Goal: Task Accomplishment & Management: Use online tool/utility

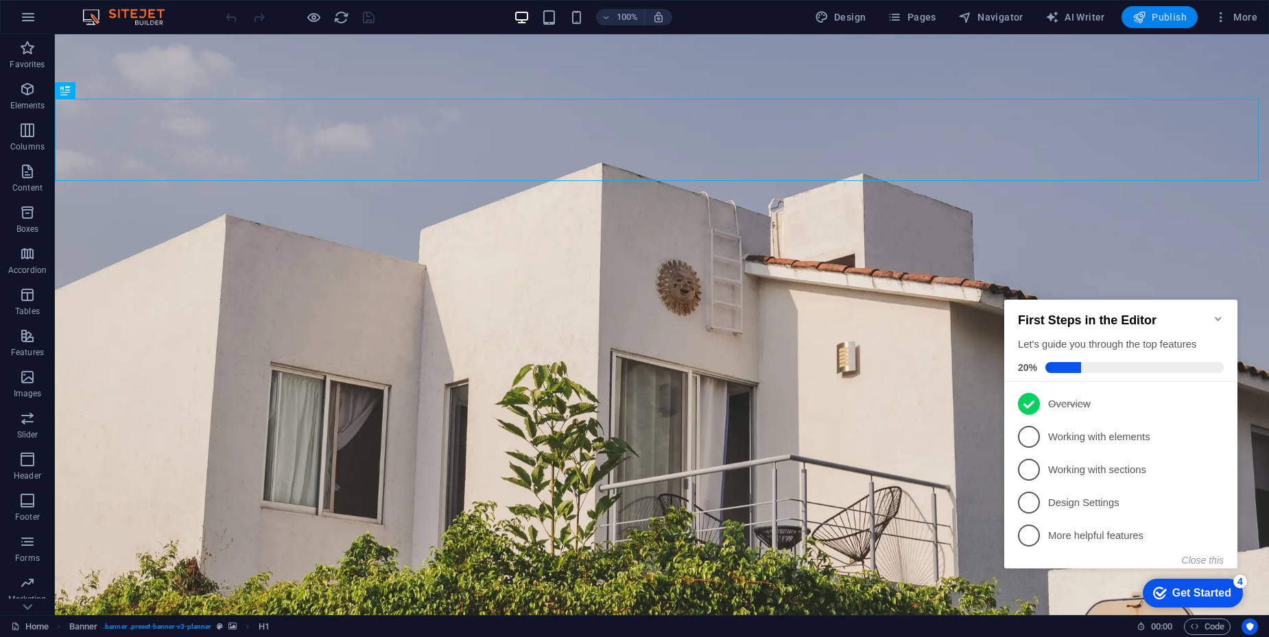
click at [1166, 17] on span "Publish" at bounding box center [1160, 17] width 54 height 14
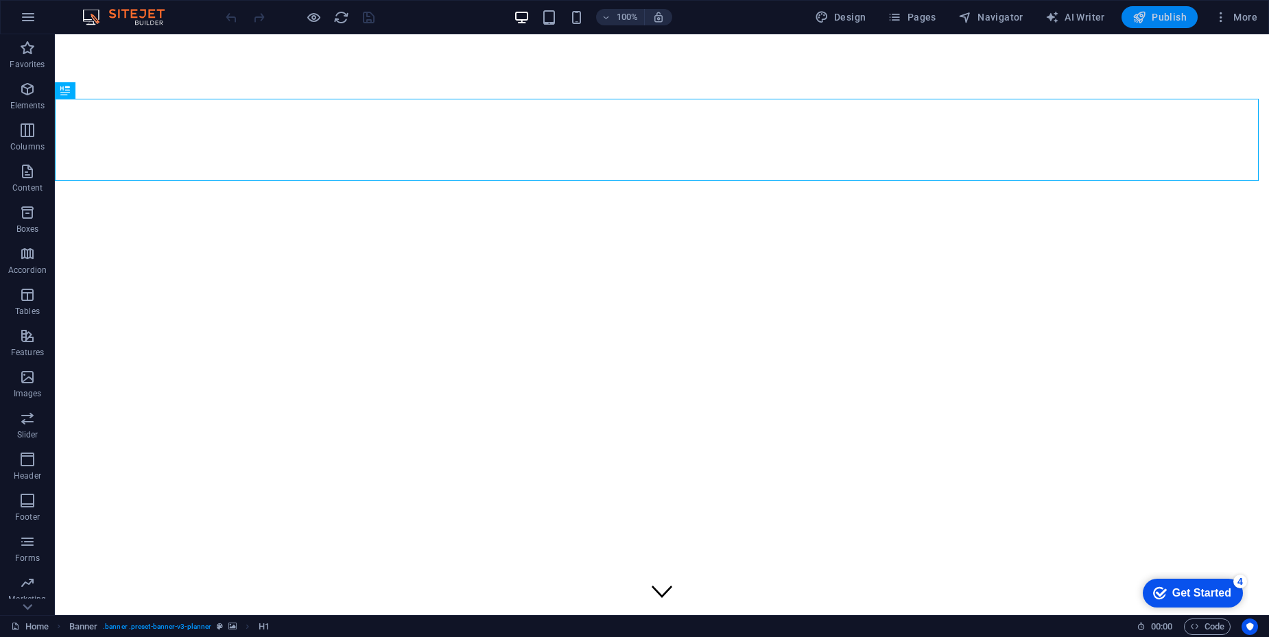
click at [1155, 16] on span "Publish" at bounding box center [1160, 17] width 54 height 14
click at [1136, 16] on icon "button" at bounding box center [1140, 17] width 14 height 14
click at [339, 19] on icon "reload" at bounding box center [341, 18] width 16 height 16
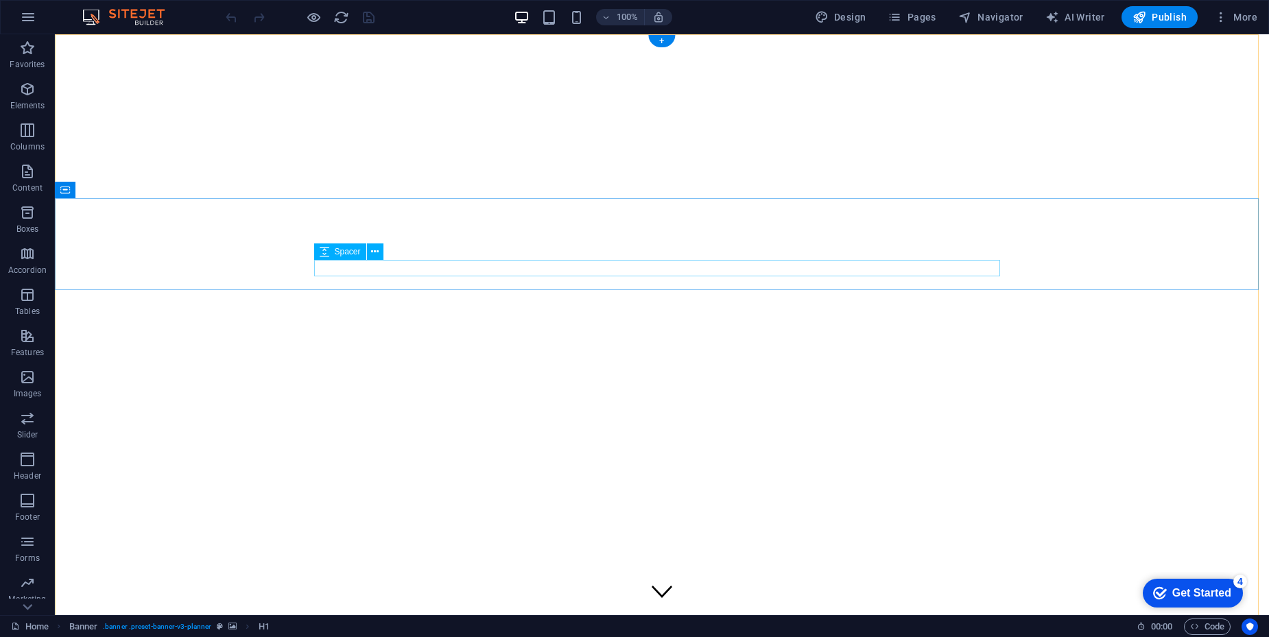
drag, startPoint x: 128, startPoint y: 226, endPoint x: 95, endPoint y: 238, distance: 34.3
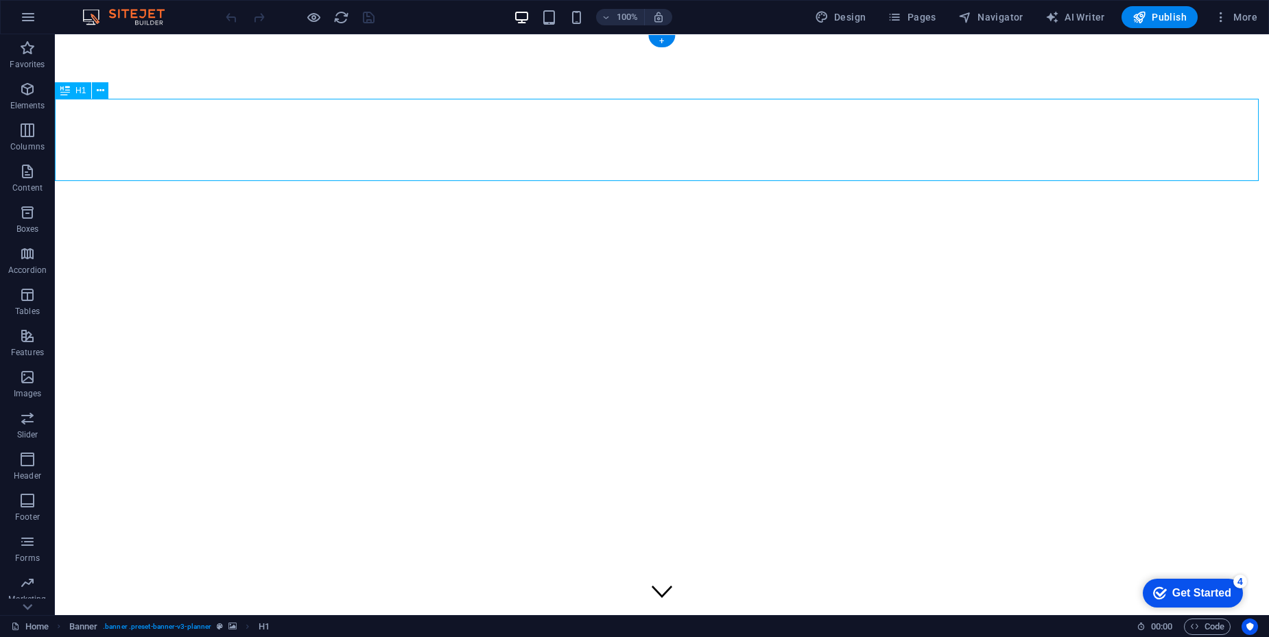
drag, startPoint x: 593, startPoint y: 144, endPoint x: 595, endPoint y: 136, distance: 8.5
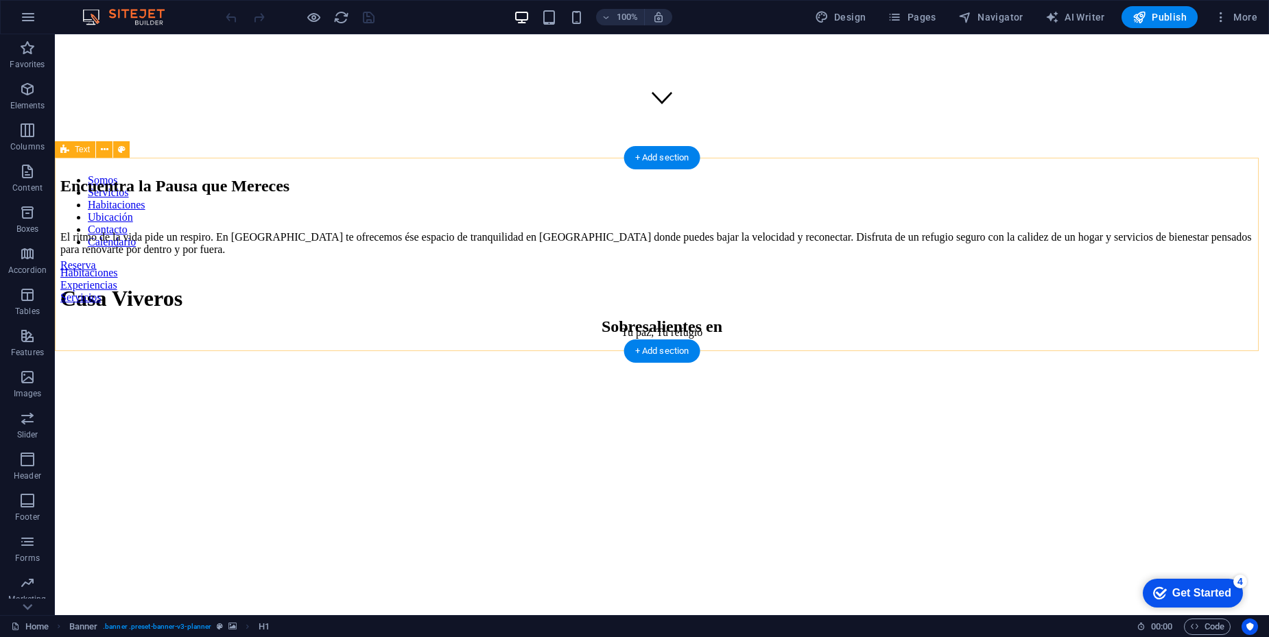
click at [500, 256] on div "Encuentra la Pausa que Mereces El ritmo de la vida pide un respiro. En Casa Viv…" at bounding box center [661, 216] width 1203 height 79
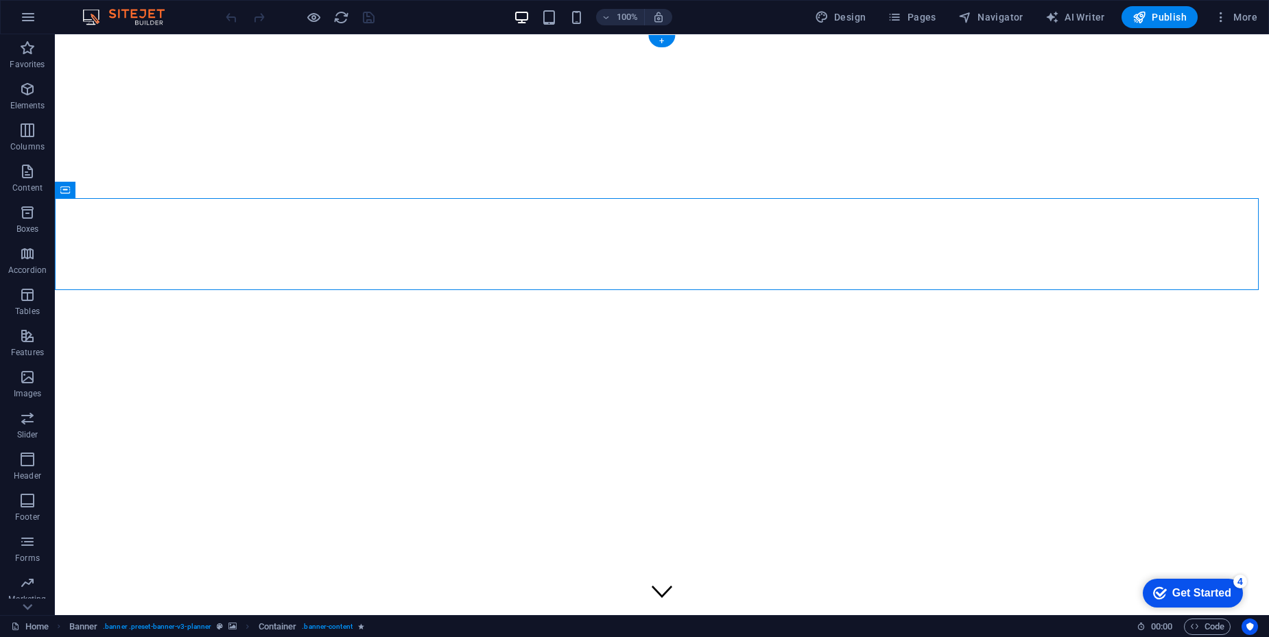
drag, startPoint x: 120, startPoint y: 227, endPoint x: 84, endPoint y: 351, distance: 129.2
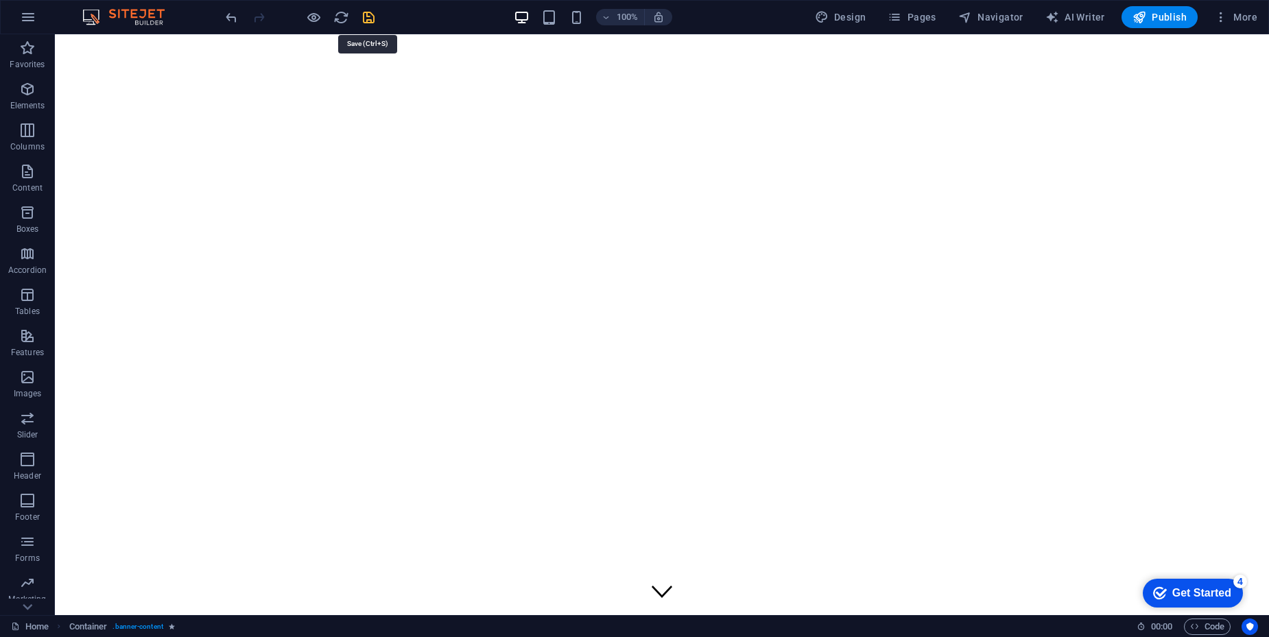
click at [369, 20] on icon "save" at bounding box center [369, 18] width 16 height 16
click at [1150, 19] on span "Publish" at bounding box center [1160, 17] width 54 height 14
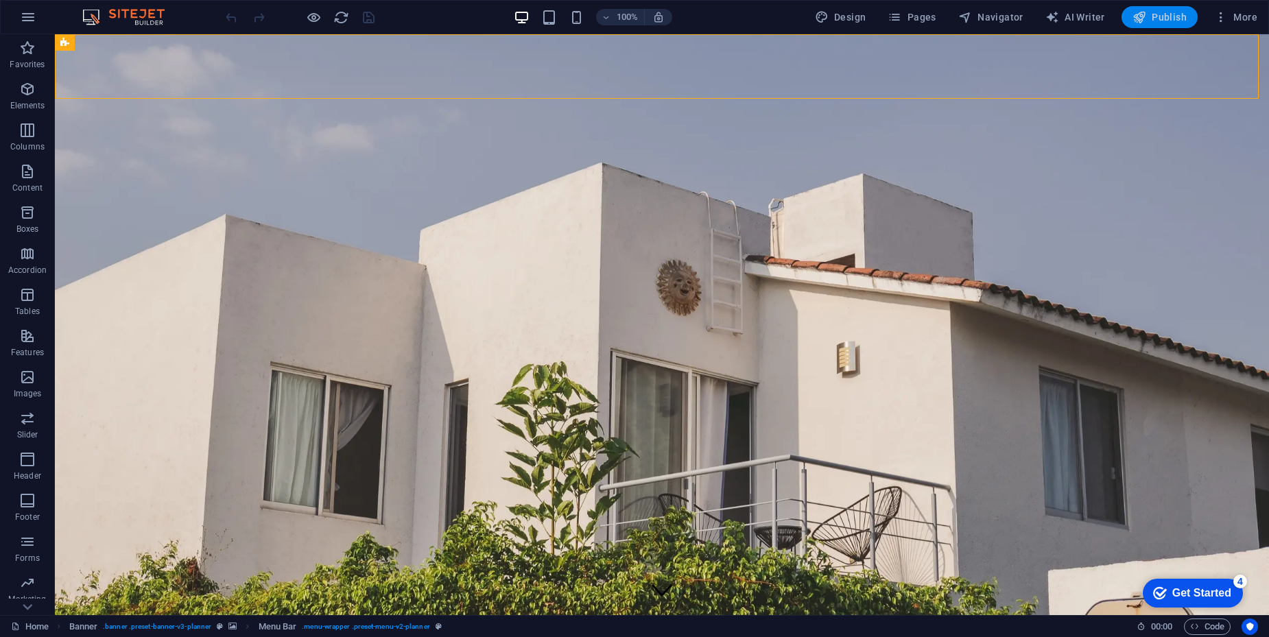
click at [1138, 21] on icon "button" at bounding box center [1140, 17] width 14 height 14
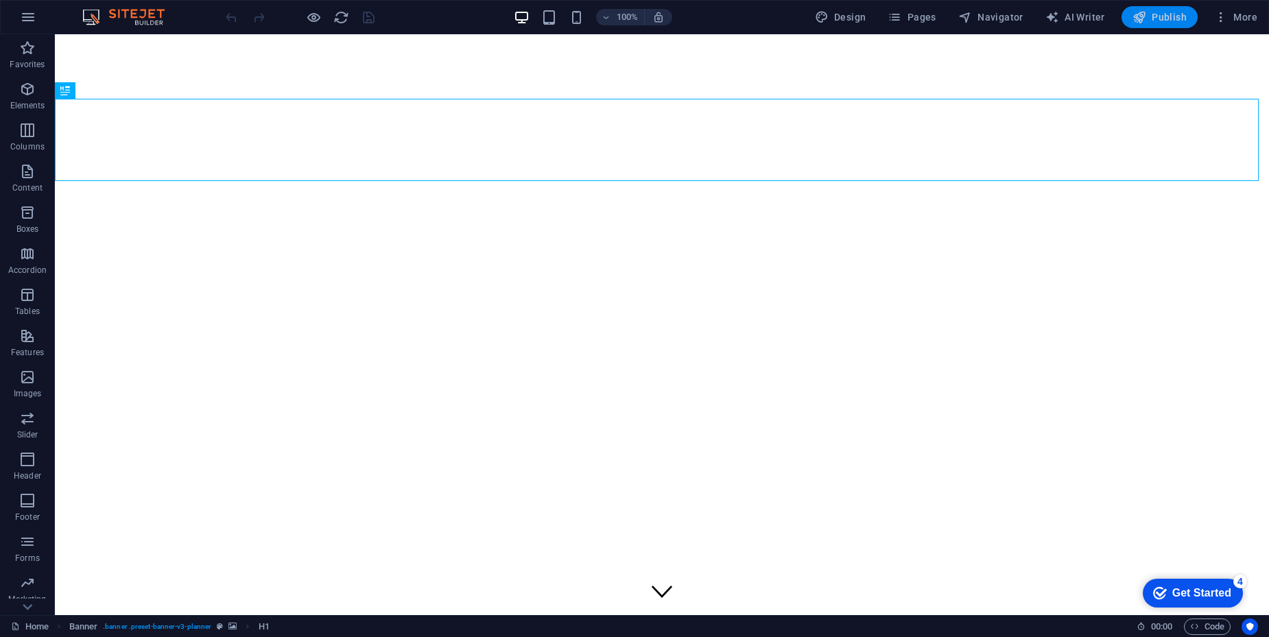
click at [1164, 14] on span "Publish" at bounding box center [1160, 17] width 54 height 14
